Goal: Task Accomplishment & Management: Use online tool/utility

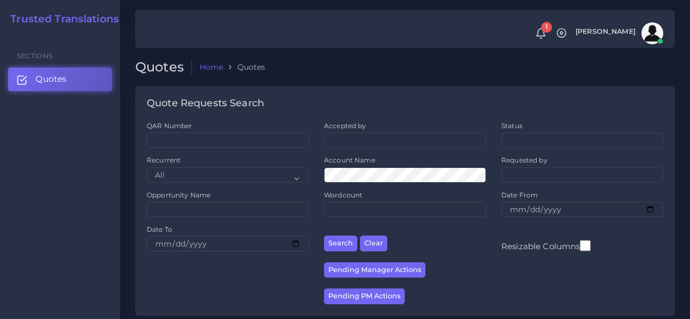
click at [68, 68] on link "Quotes" at bounding box center [60, 79] width 104 height 23
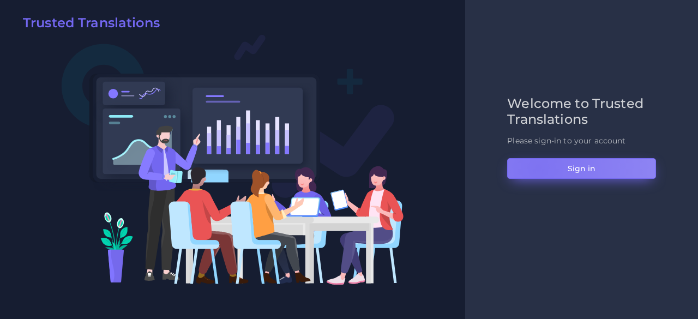
click at [538, 168] on button "Sign in" at bounding box center [581, 168] width 149 height 21
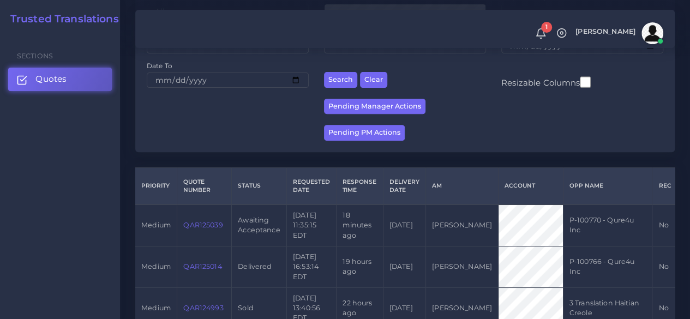
scroll to position [218, 0]
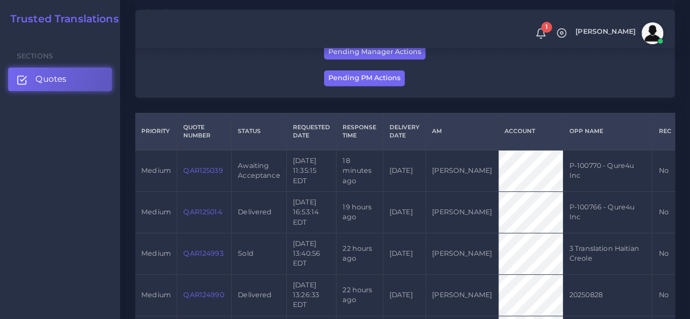
click at [201, 168] on link "QAR125039" at bounding box center [202, 170] width 39 height 8
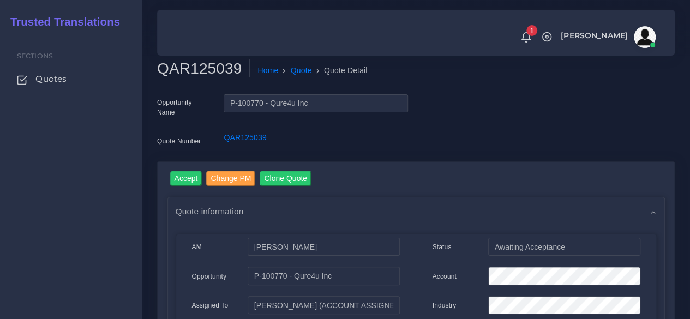
click at [195, 71] on h2 "QAR125039" at bounding box center [203, 68] width 93 height 19
click at [196, 71] on h2 "QAR125039" at bounding box center [203, 68] width 93 height 19
copy h2 "QAR125039"
click at [188, 176] on input "Accept" at bounding box center [186, 178] width 32 height 15
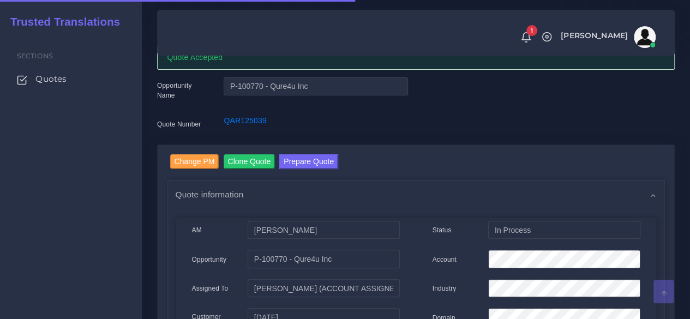
scroll to position [109, 0]
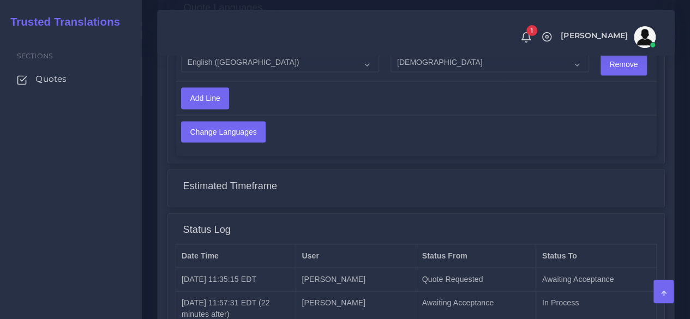
scroll to position [917, 0]
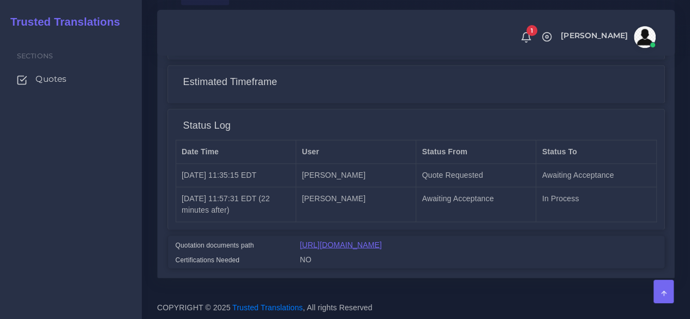
click at [374, 240] on link "[URL][DOMAIN_NAME]" at bounding box center [341, 244] width 82 height 9
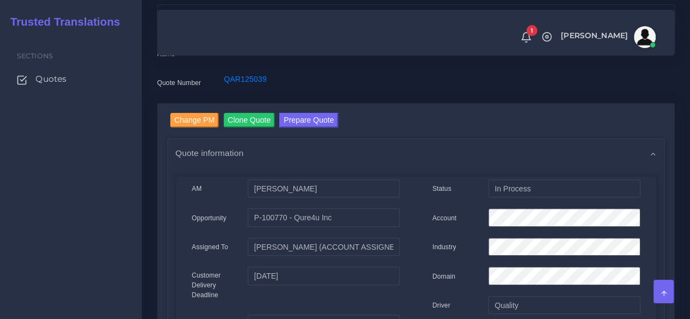
scroll to position [0, 0]
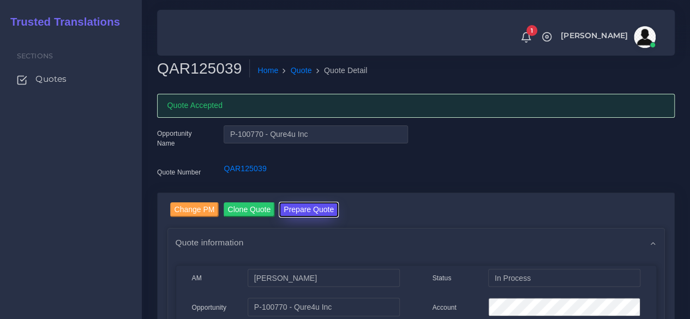
click at [302, 206] on button "Prepare Quote" at bounding box center [308, 209] width 59 height 15
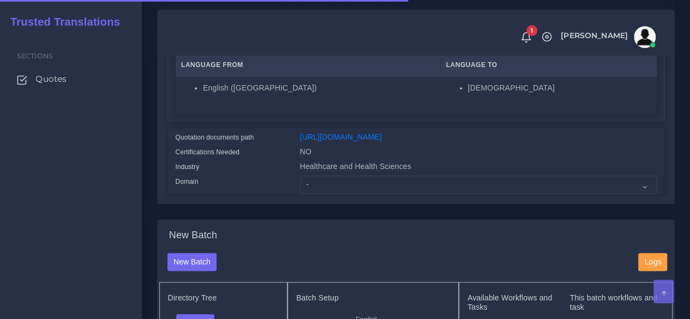
scroll to position [218, 0]
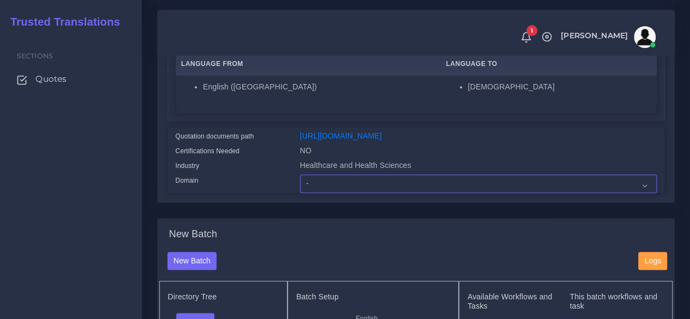
click at [322, 193] on select "- Advertising and Media Agriculture, Forestry and Fishing Architecture, Buildin…" at bounding box center [478, 184] width 357 height 19
select select "Healthcare and Health Sciences"
click at [300, 193] on select "- Advertising and Media Agriculture, Forestry and Fishing Architecture, Buildin…" at bounding box center [478, 184] width 357 height 19
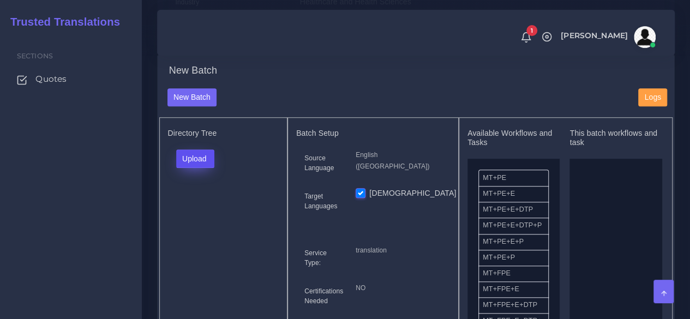
click at [208, 168] on button "Upload" at bounding box center [195, 158] width 39 height 19
click at [201, 207] on label "Files" at bounding box center [214, 200] width 75 height 14
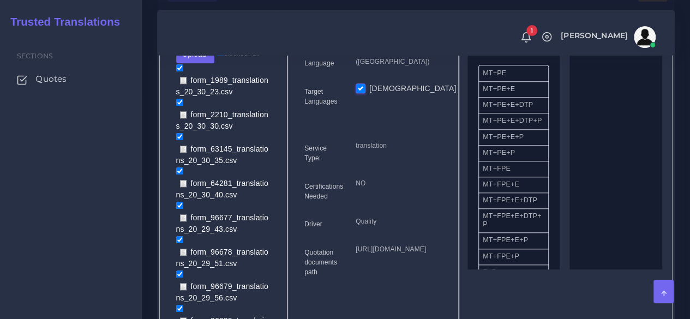
scroll to position [491, 0]
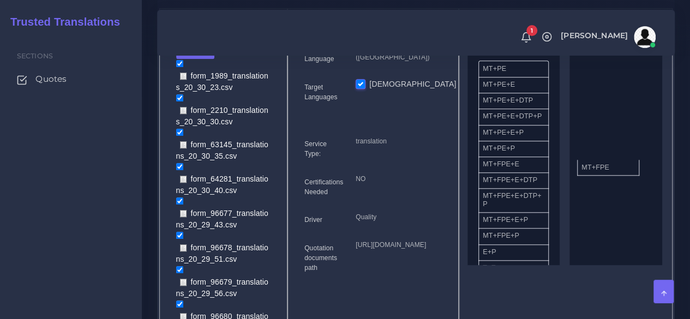
drag, startPoint x: 521, startPoint y: 191, endPoint x: 620, endPoint y: 188, distance: 98.8
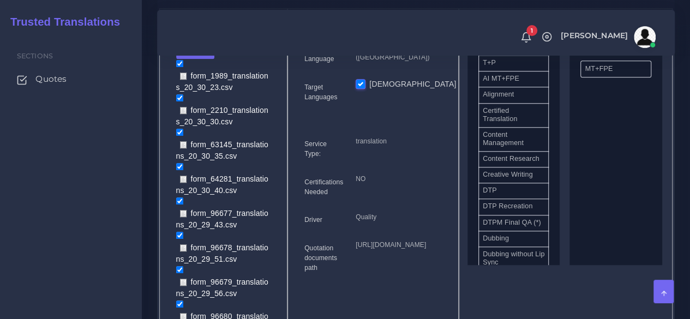
scroll to position [273, 0]
drag, startPoint x: 533, startPoint y: 217, endPoint x: 598, endPoint y: 200, distance: 66.9
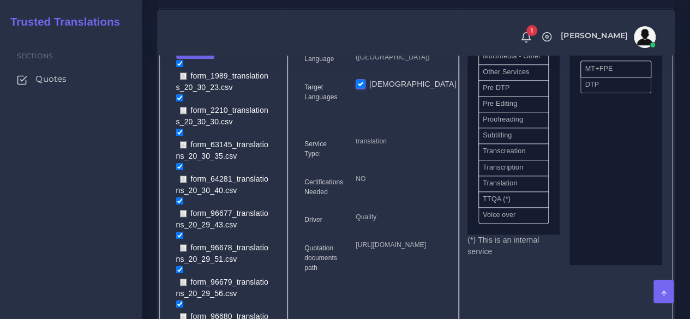
scroll to position [596, 0]
drag, startPoint x: 540, startPoint y: 119, endPoint x: 608, endPoint y: 82, distance: 77.4
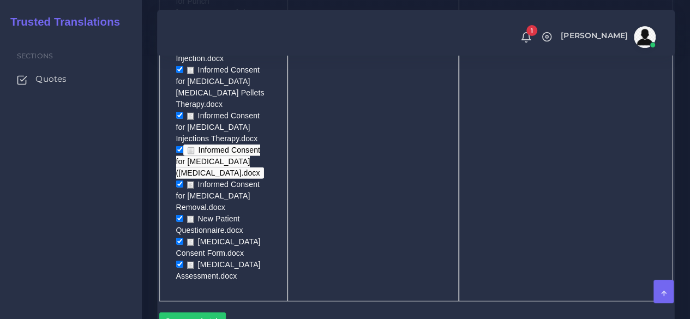
scroll to position [1363, 0]
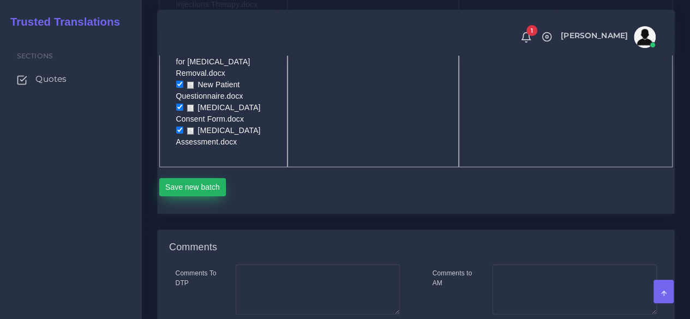
click at [195, 178] on button "Save new batch" at bounding box center [192, 187] width 67 height 19
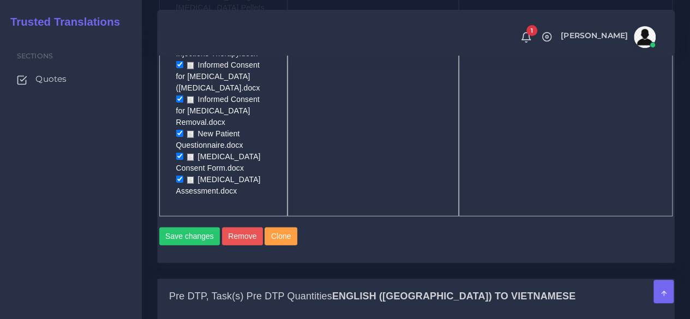
scroll to position [1472, 0]
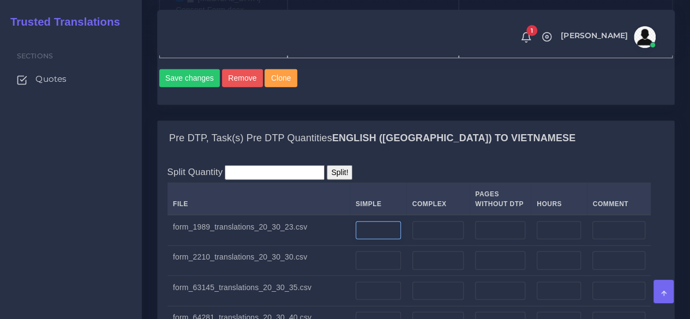
click at [368, 221] on input "number" at bounding box center [378, 230] width 45 height 19
type input "8"
click at [432, 221] on input "number" at bounding box center [437, 230] width 51 height 19
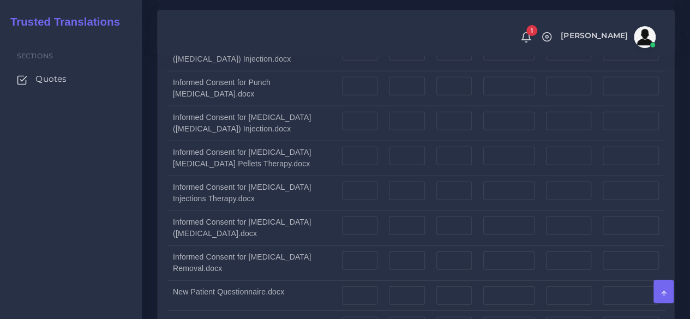
scroll to position [3708, 0]
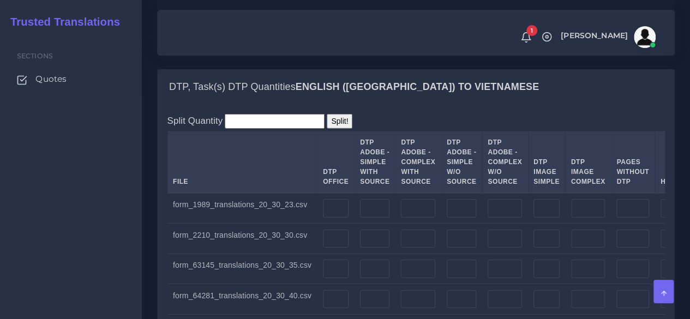
type input "15"
click at [333, 193] on td at bounding box center [335, 208] width 37 height 31
click at [332, 199] on input "number" at bounding box center [336, 208] width 26 height 19
type input "23"
click at [660, 199] on input "number" at bounding box center [672, 208] width 25 height 19
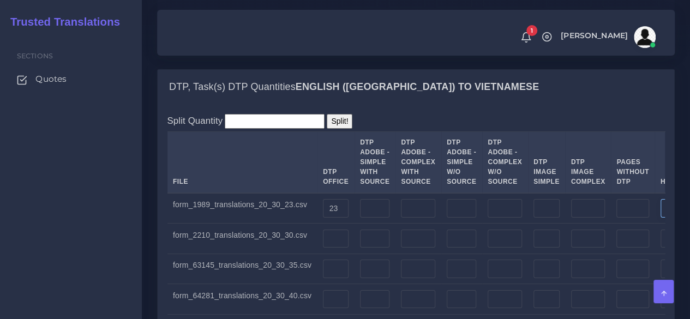
type input "1"
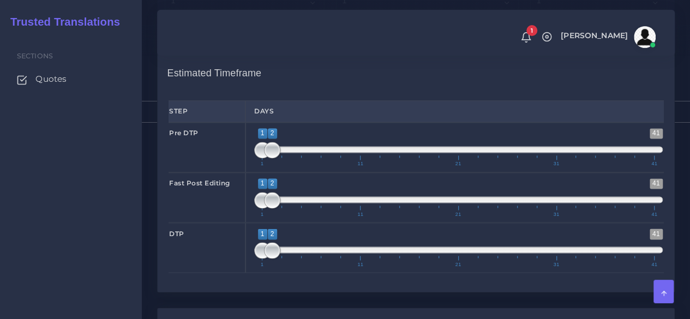
scroll to position [5137, 0]
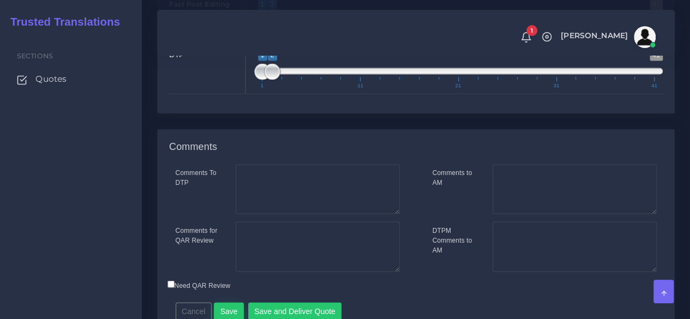
type input "1.5"
click at [223, 302] on button "Save" at bounding box center [229, 311] width 30 height 19
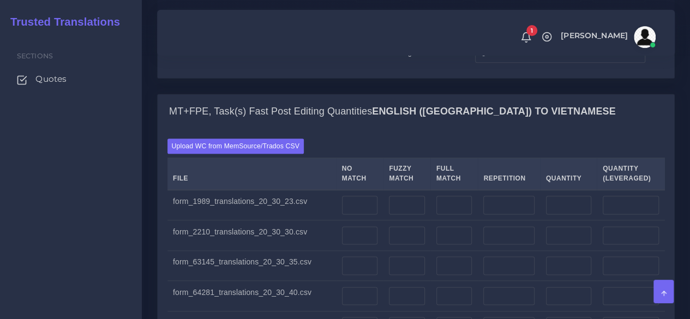
scroll to position [2618, 0]
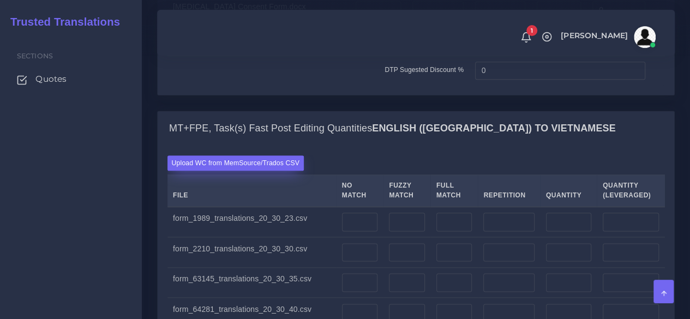
click at [243, 155] on label "Upload WC from MemSource/Trados CSV" at bounding box center [235, 162] width 137 height 15
click at [0, 0] on input "Upload WC from MemSource/Trados CSV" at bounding box center [0, 0] width 0 height 0
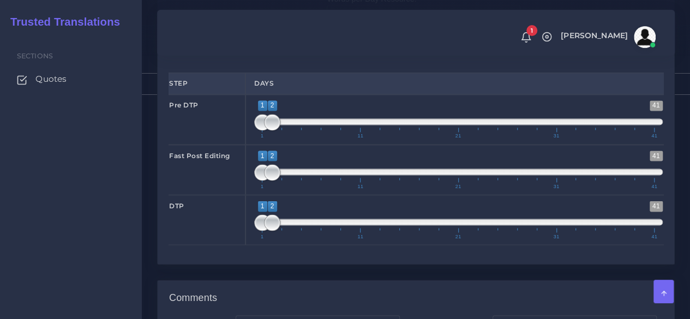
scroll to position [4963, 0]
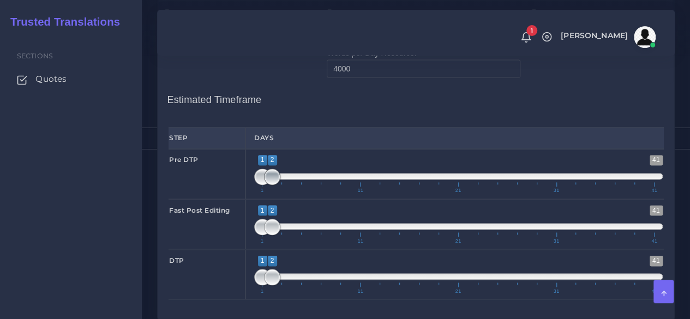
type input "1;1"
drag, startPoint x: 273, startPoint y: 127, endPoint x: 256, endPoint y: 128, distance: 16.9
click at [256, 169] on span at bounding box center [262, 177] width 16 height 16
drag, startPoint x: 277, startPoint y: 226, endPoint x: 285, endPoint y: 227, distance: 8.3
click at [285, 269] on span at bounding box center [282, 277] width 16 height 16
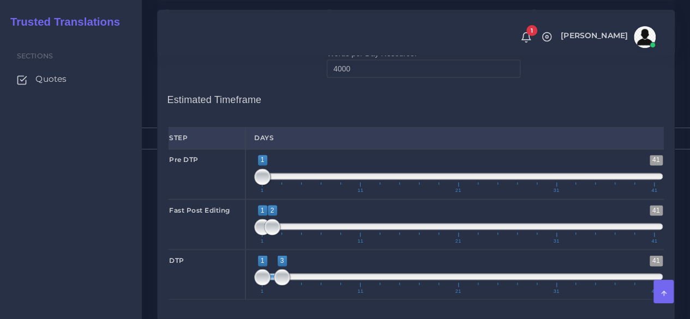
type input "3;3"
drag, startPoint x: 257, startPoint y: 228, endPoint x: 291, endPoint y: 226, distance: 33.9
click at [291, 255] on span "1 41 3 3 3 — 3 1 11 21 31 41" at bounding box center [458, 274] width 408 height 38
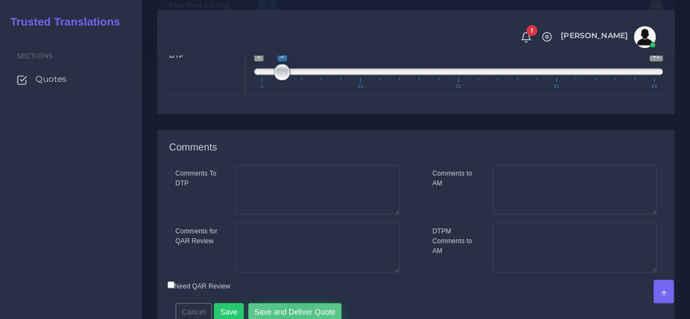
click at [290, 303] on button "Save and Deliver Quote" at bounding box center [295, 312] width 94 height 19
